Goal: Check status: Check status

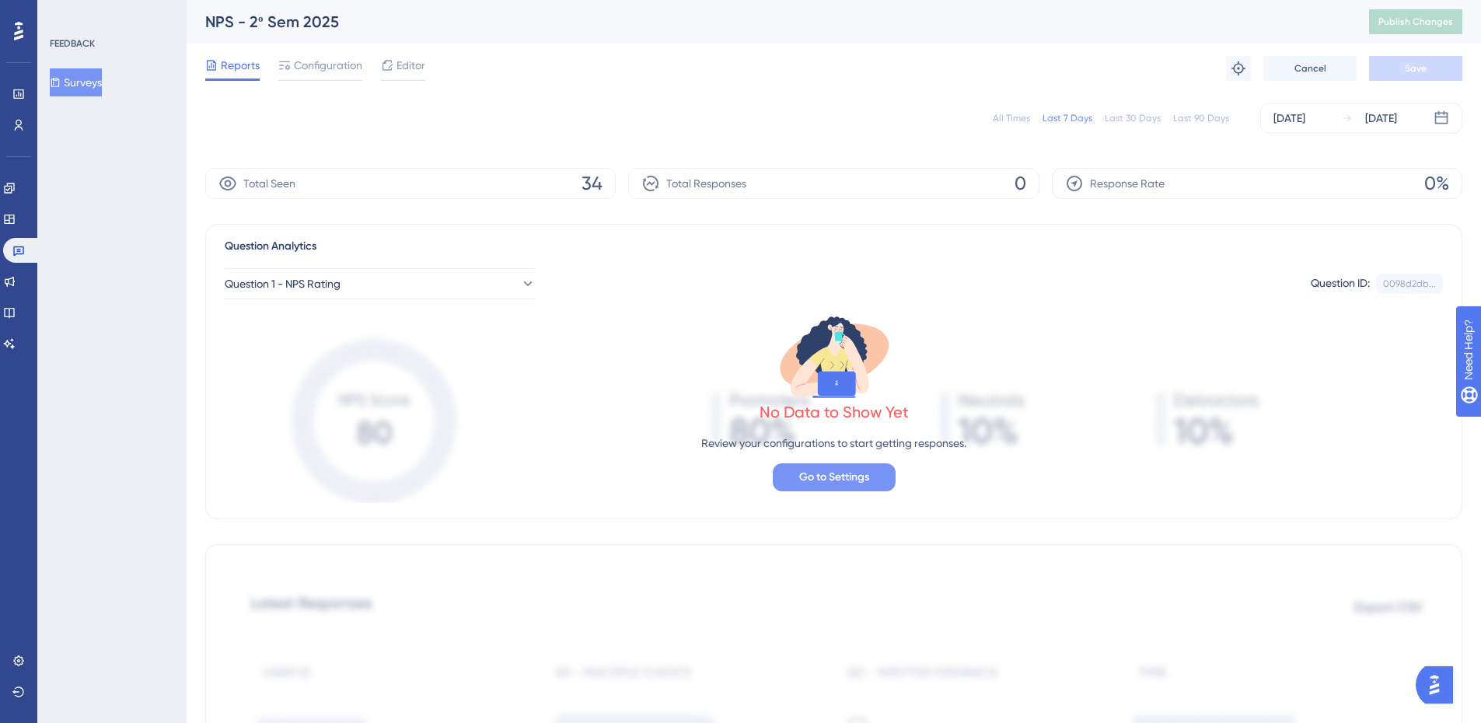
click at [828, 484] on span "Go to Settings" at bounding box center [834, 477] width 70 height 19
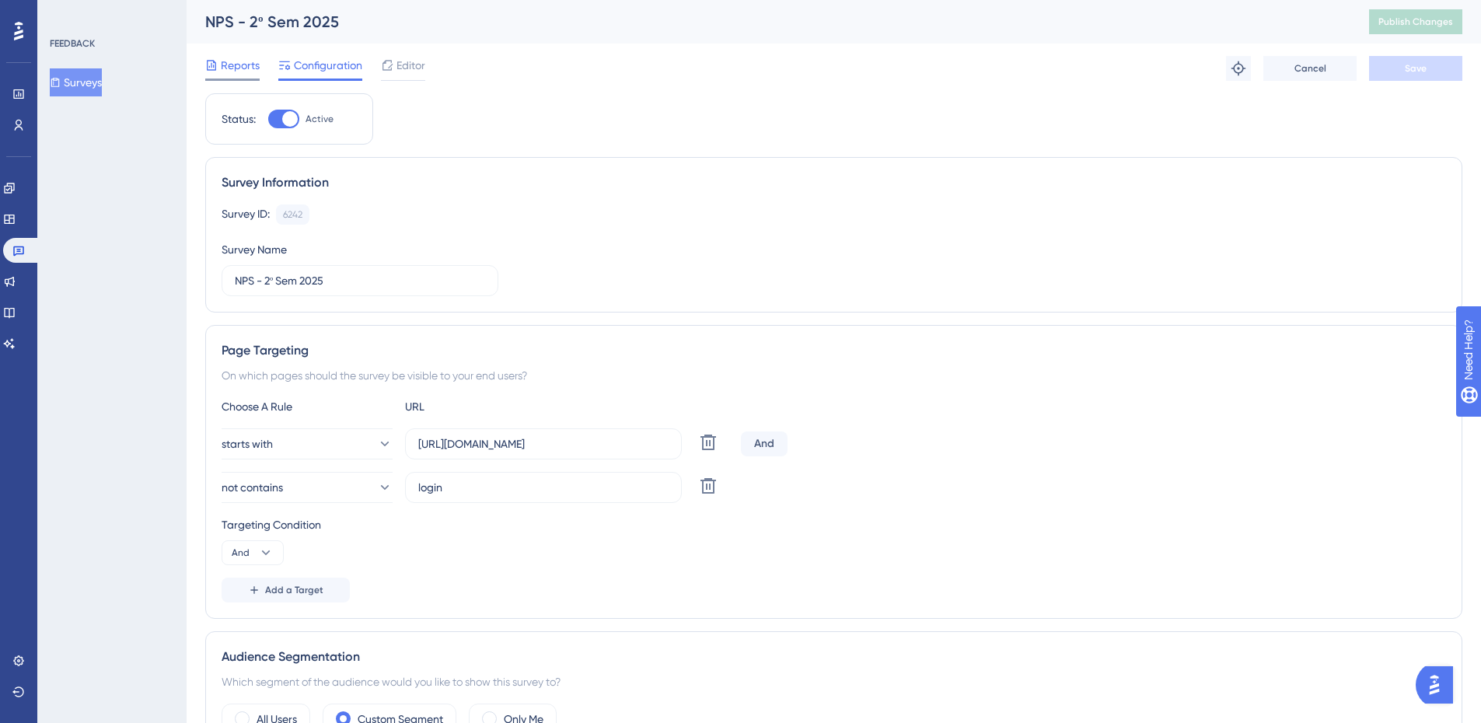
click at [236, 56] on span "Reports" at bounding box center [240, 65] width 39 height 19
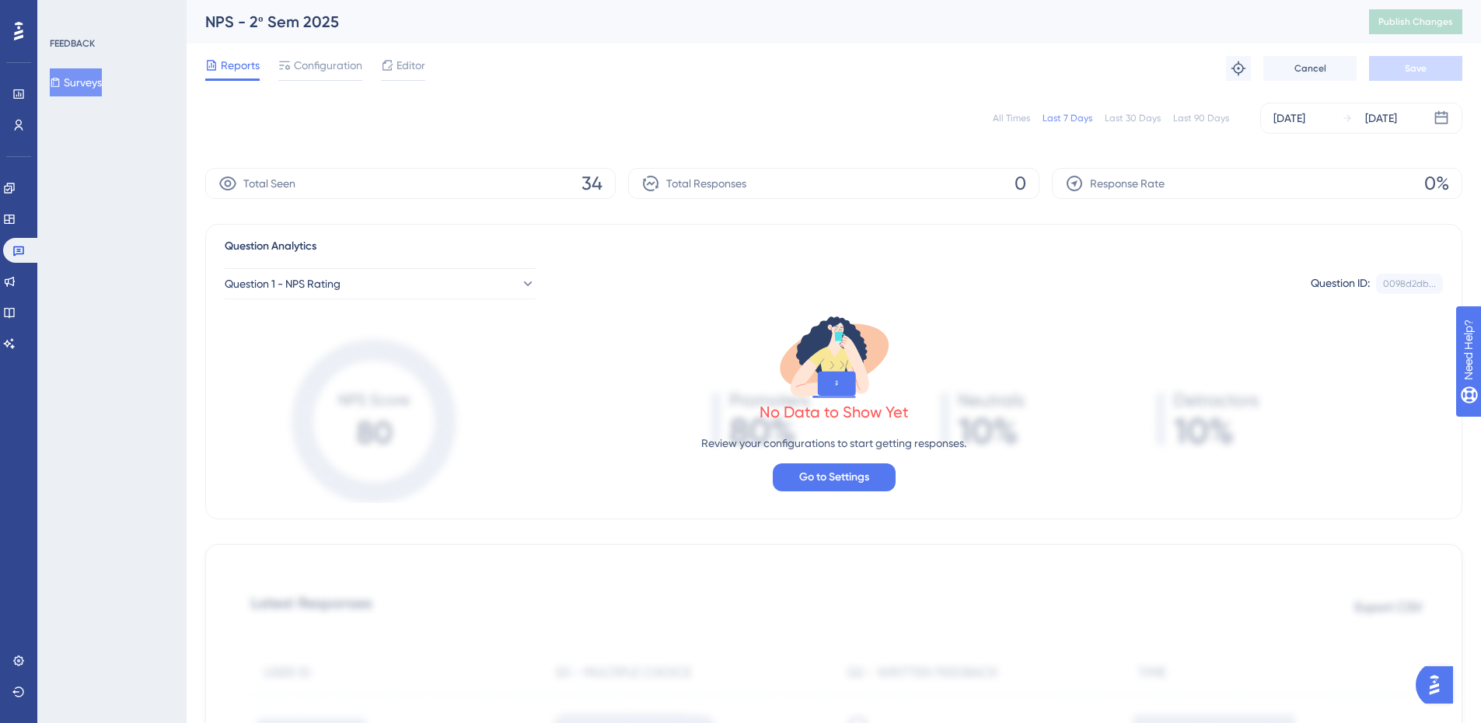
click at [623, 107] on div "All Times Last 7 Days Last 30 Days Last 90 Days [DATE] [DATE]" at bounding box center [833, 118] width 1257 height 31
